Goal: Browse casually

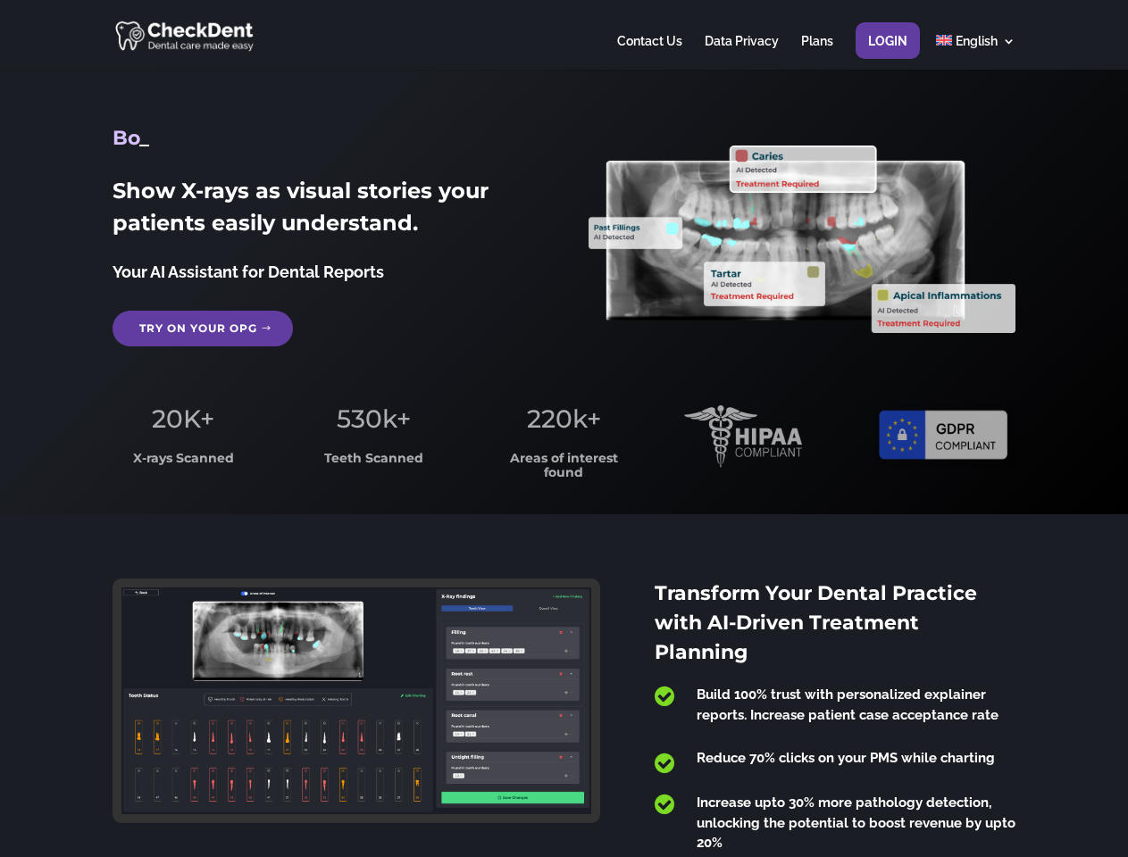
click at [563, 429] on span "220k+" at bounding box center [564, 419] width 74 height 30
click at [563, 35] on div at bounding box center [564, 35] width 902 height 70
click at [563, 429] on span "220k+" at bounding box center [564, 419] width 74 height 30
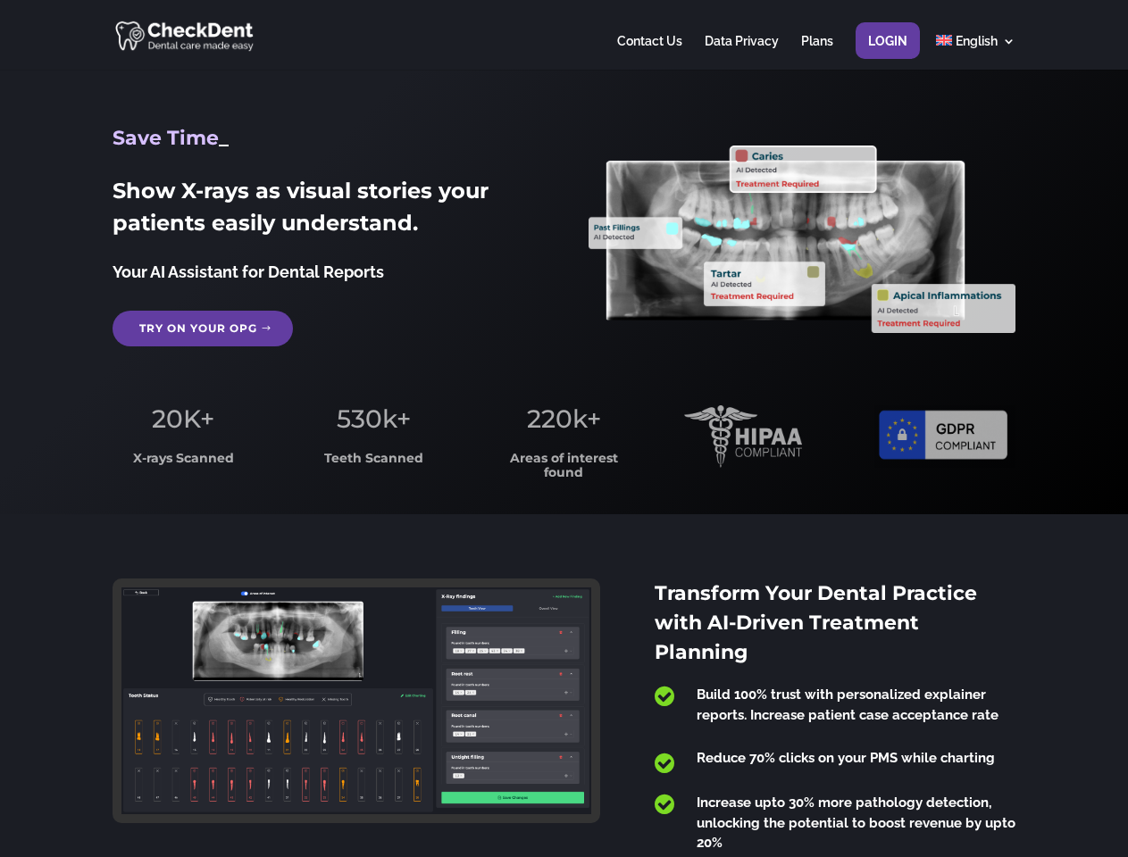
click at [563, 35] on div at bounding box center [564, 35] width 902 height 70
